Goal: Information Seeking & Learning: Get advice/opinions

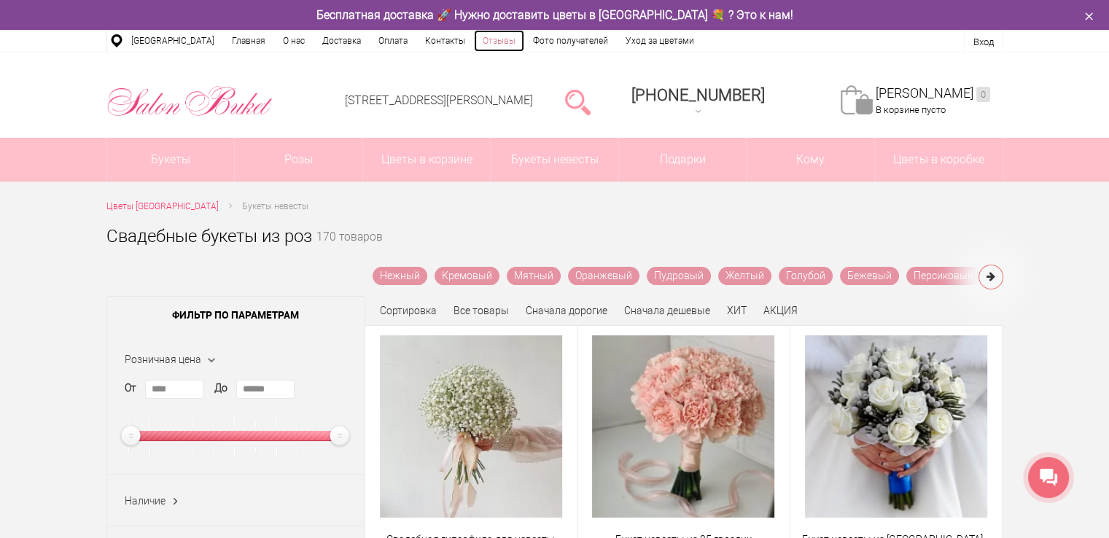
click at [491, 41] on link "Отзывы" at bounding box center [499, 41] width 50 height 22
